Goal: Task Accomplishment & Management: Use online tool/utility

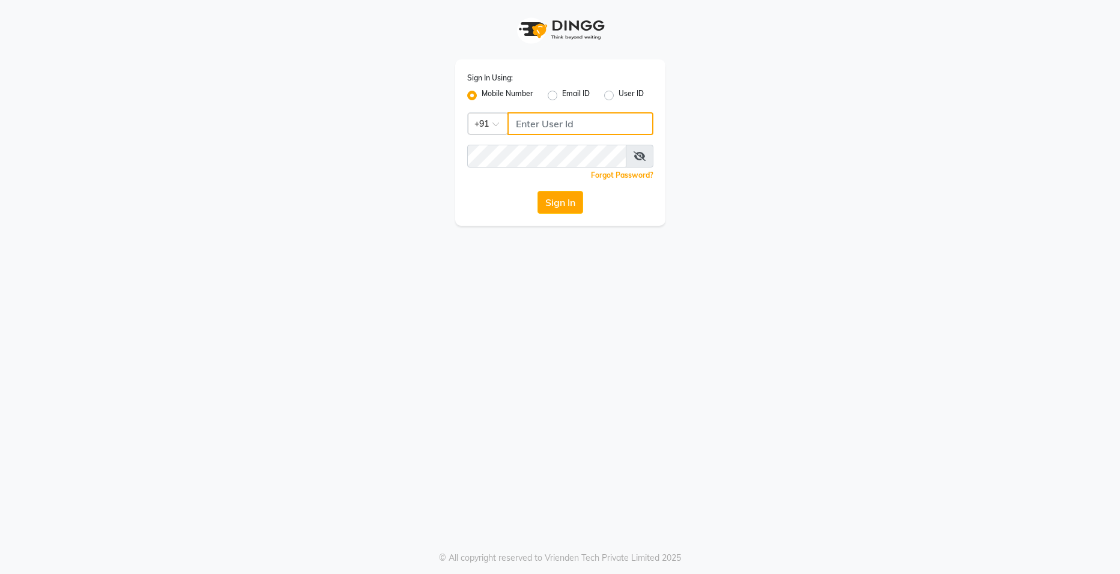
click at [624, 129] on input "Username" at bounding box center [580, 123] width 146 height 23
type input "9346339770"
click at [557, 204] on button "Sign In" at bounding box center [560, 202] width 46 height 23
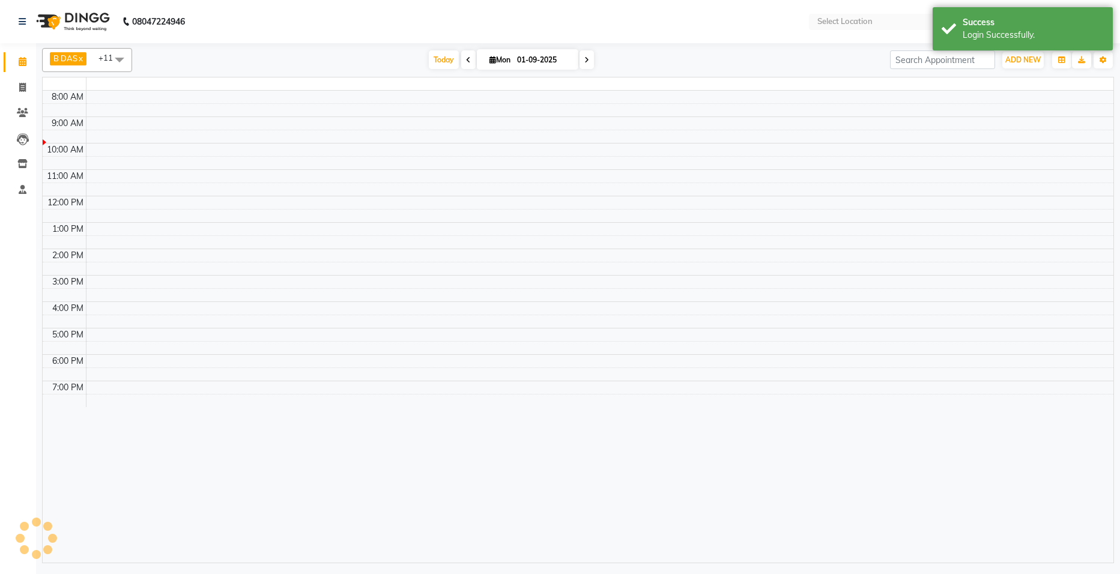
select select "en"
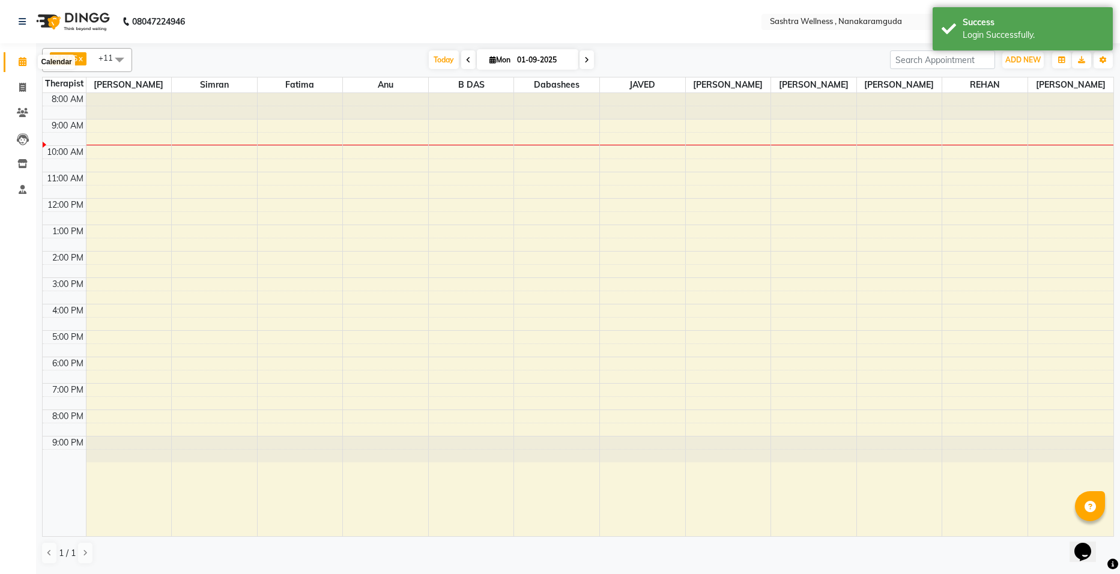
click at [23, 64] on icon at bounding box center [23, 61] width 8 height 9
